Goal: Navigation & Orientation: Find specific page/section

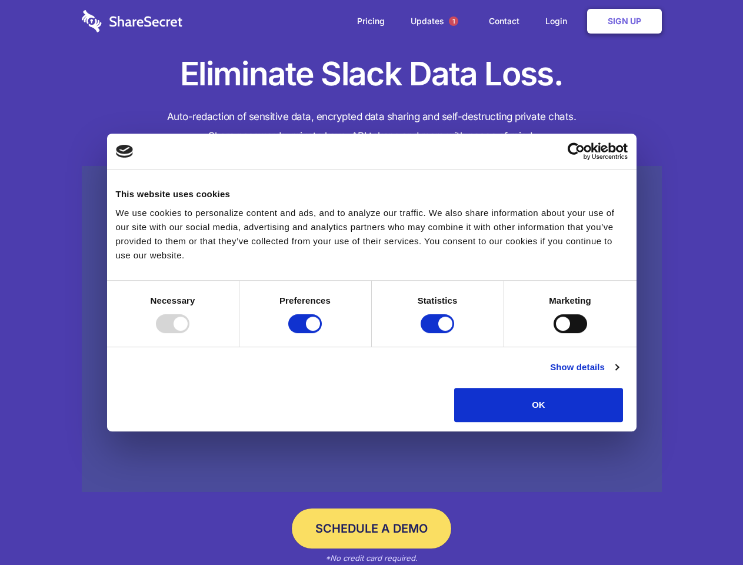
click at [189, 333] on div at bounding box center [173, 323] width 34 height 19
click at [322, 333] on input "Preferences" at bounding box center [305, 323] width 34 height 19
checkbox input "false"
click at [439, 333] on input "Statistics" at bounding box center [438, 323] width 34 height 19
checkbox input "false"
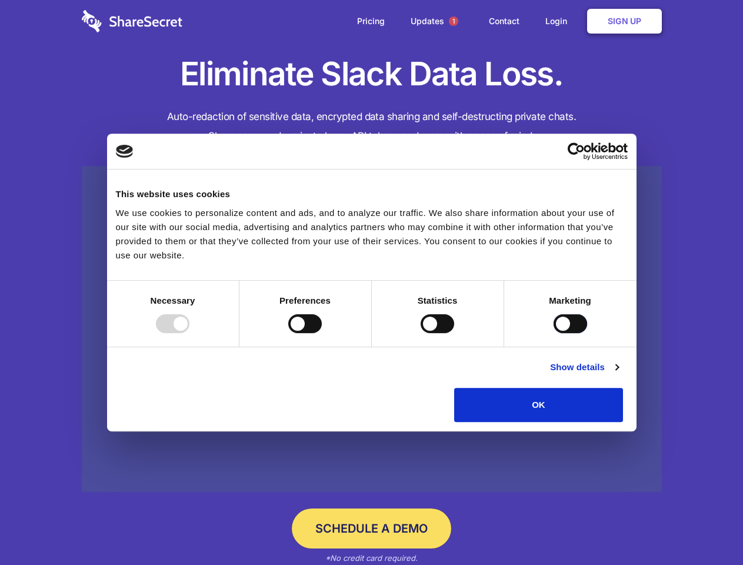
click at [553, 333] on input "Marketing" at bounding box center [570, 323] width 34 height 19
checkbox input "true"
click at [618, 374] on link "Show details" at bounding box center [584, 367] width 68 height 14
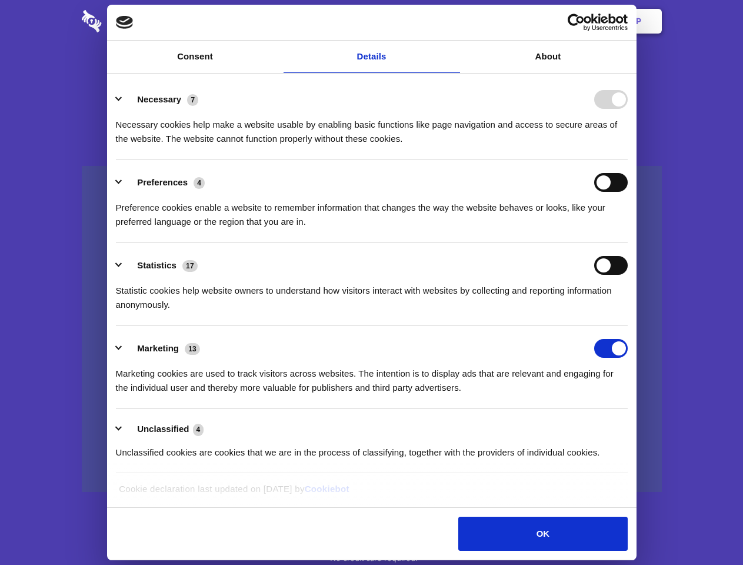
click at [628, 160] on li "Necessary 7 Necessary cookies help make a website usable by enabling basic func…" at bounding box center [372, 118] width 512 height 83
click at [453, 21] on span "1" at bounding box center [453, 20] width 9 height 9
